Goal: Use online tool/utility: Utilize a website feature to perform a specific function

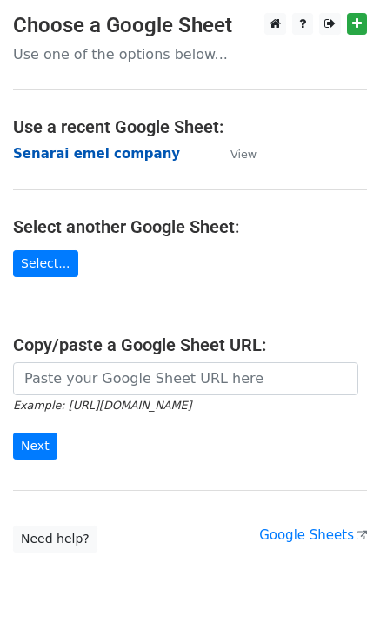
click at [97, 154] on strong "Senarai emel company" at bounding box center [96, 154] width 167 height 16
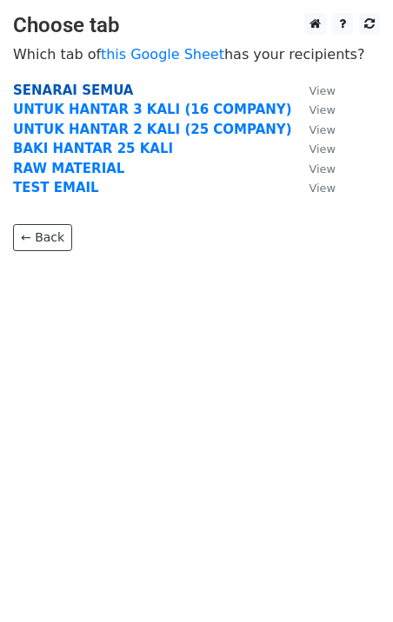
click at [65, 90] on strong "SENARAI SEMUA" at bounding box center [73, 91] width 120 height 16
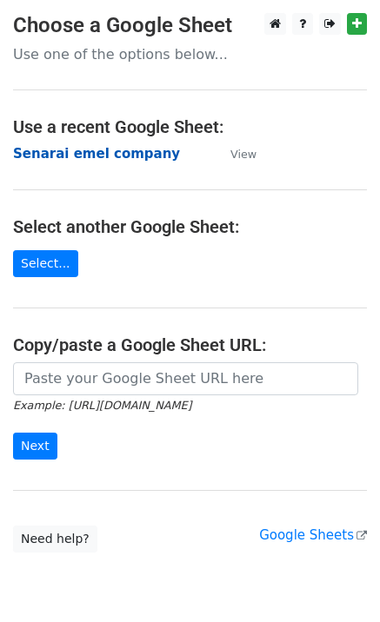
click at [54, 157] on strong "Senarai emel company" at bounding box center [96, 154] width 167 height 16
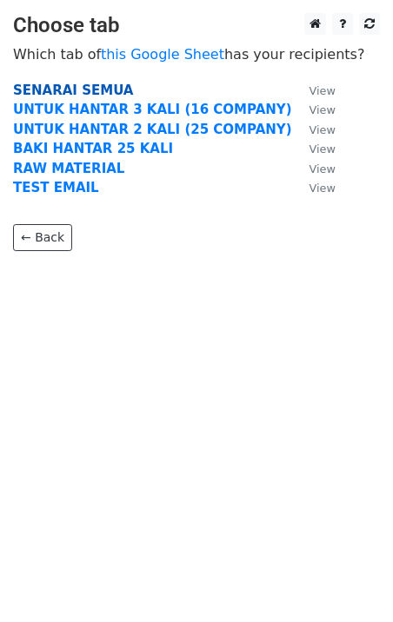
click at [54, 89] on strong "SENARAI SEMUA" at bounding box center [73, 91] width 120 height 16
